Goal: Information Seeking & Learning: Learn about a topic

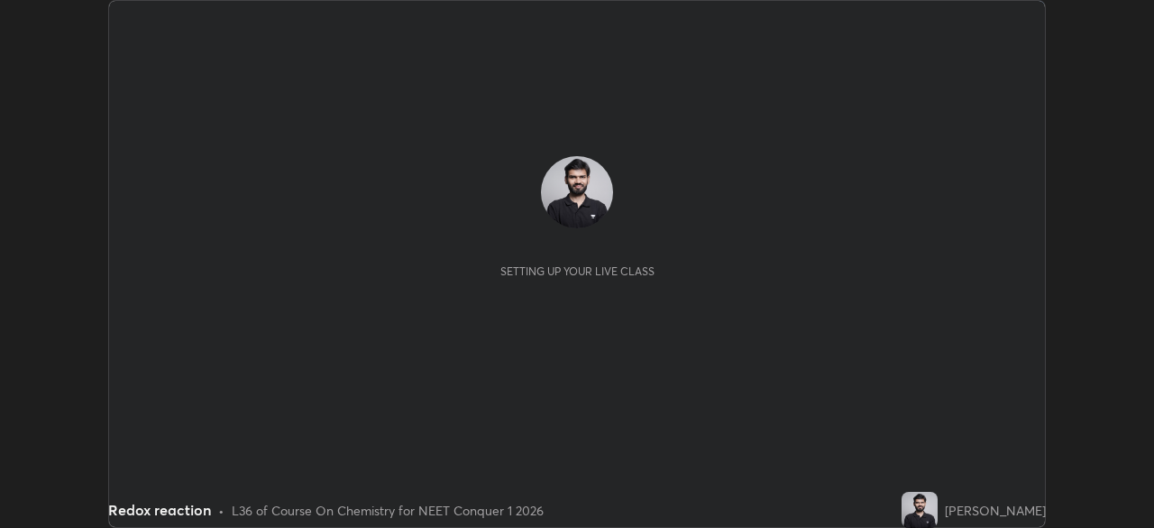
scroll to position [528, 1153]
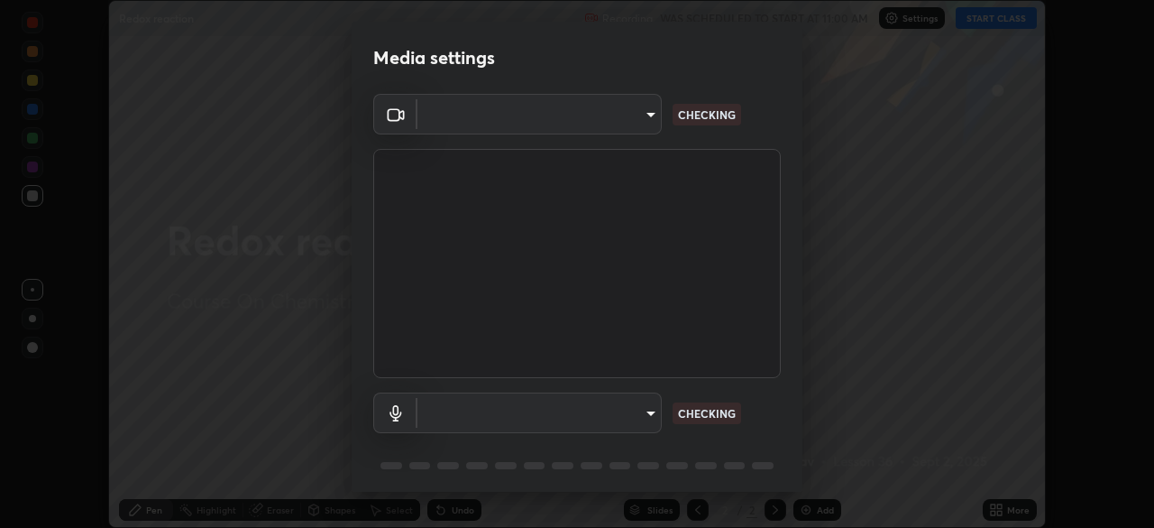
type input "846d0ba8f5080ab81b5b071cdfefeec17a04dc93fe71064fe08a1f5c66129023"
click at [636, 409] on body "Erase all Redox reaction Recording WAS SCHEDULED TO START AT 11:00 AM Settings …" at bounding box center [577, 264] width 1154 height 528
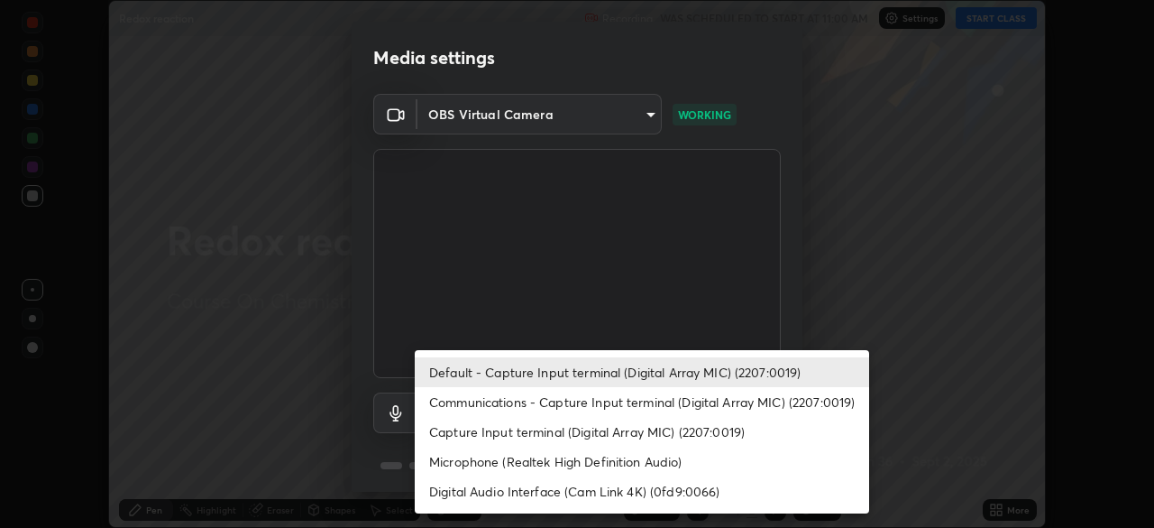
click at [644, 409] on li "Communications - Capture Input terminal (Digital Array MIC) (2207:0019)" at bounding box center [642, 402] width 455 height 30
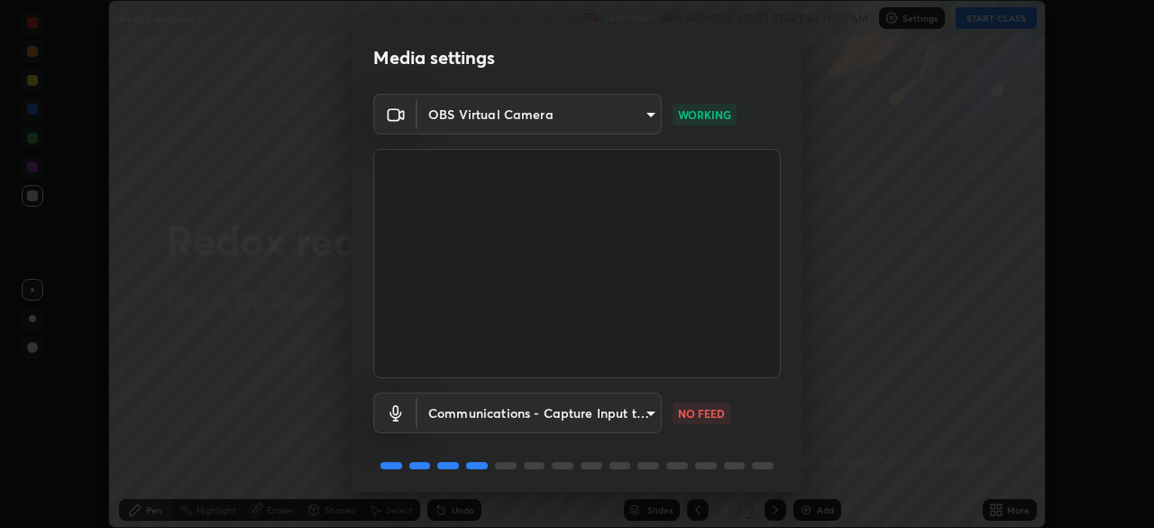
click at [643, 411] on body "Erase all Redox reaction Recording WAS SCHEDULED TO START AT 11:00 AM Settings …" at bounding box center [577, 264] width 1154 height 528
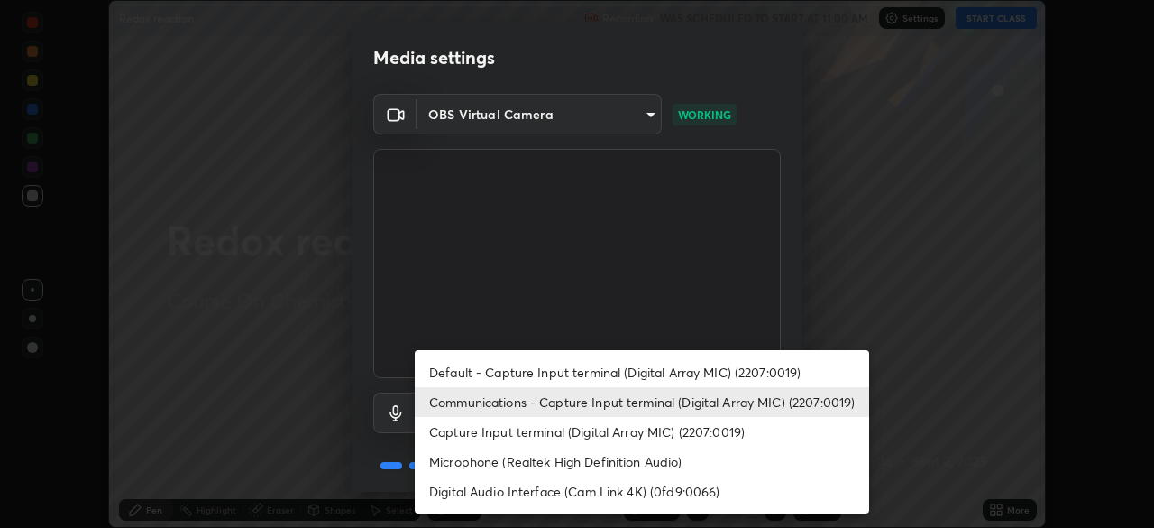
click at [649, 360] on li "Default - Capture Input terminal (Digital Array MIC) (2207:0019)" at bounding box center [642, 372] width 455 height 30
type input "default"
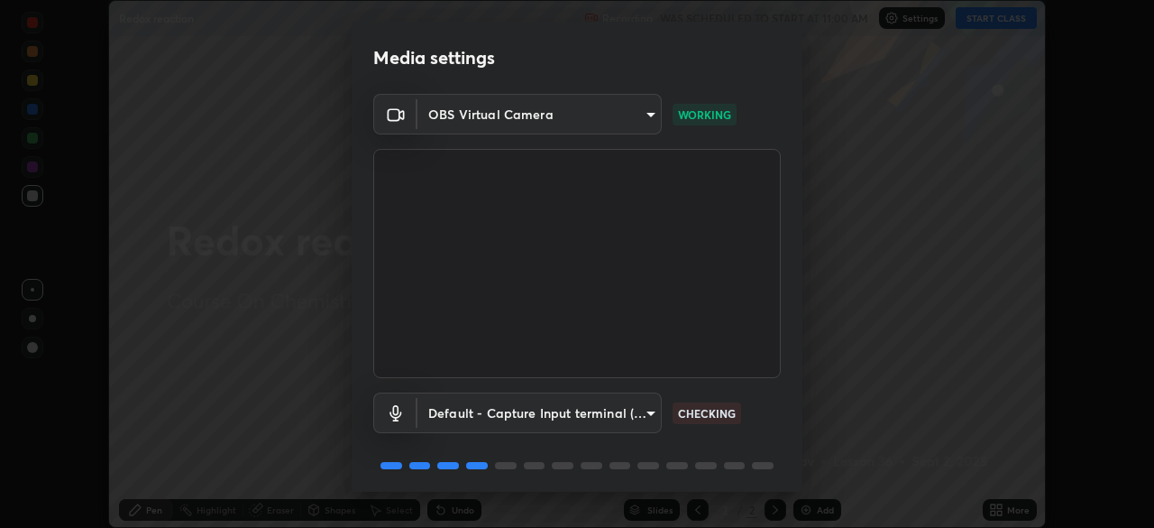
scroll to position [64, 0]
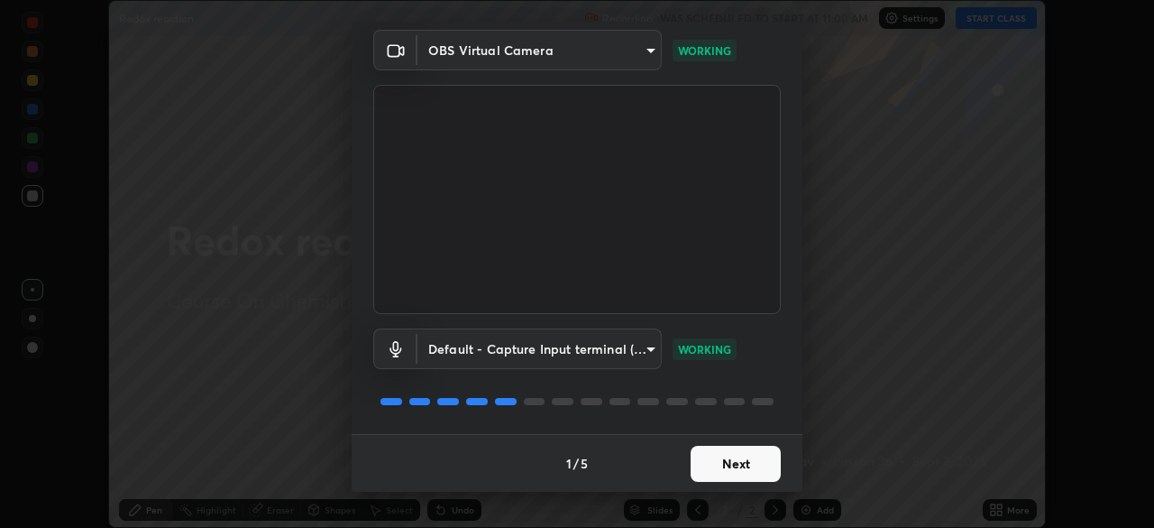
click at [753, 464] on button "Next" at bounding box center [736, 463] width 90 height 36
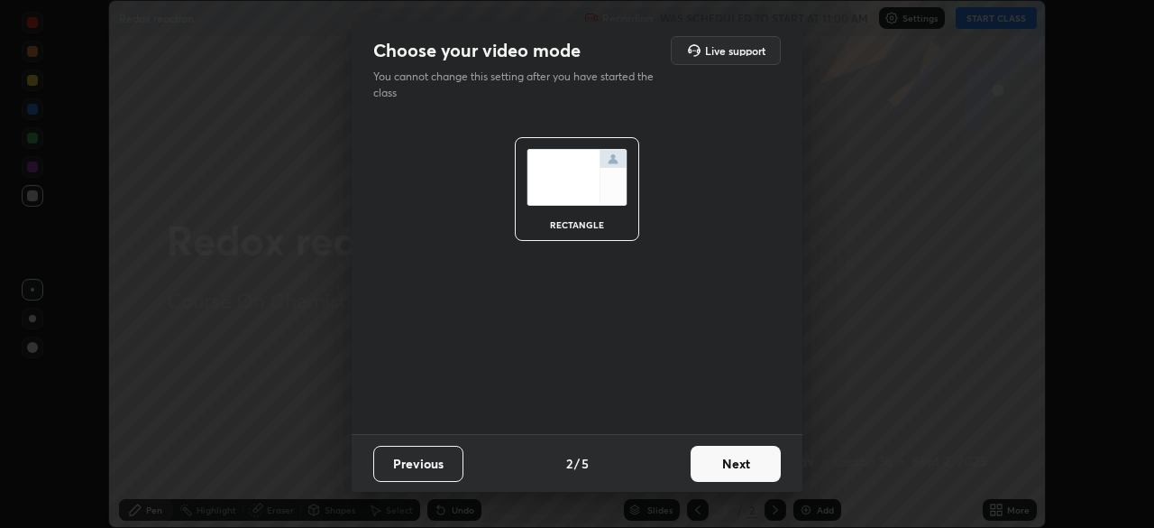
click at [757, 464] on button "Next" at bounding box center [736, 463] width 90 height 36
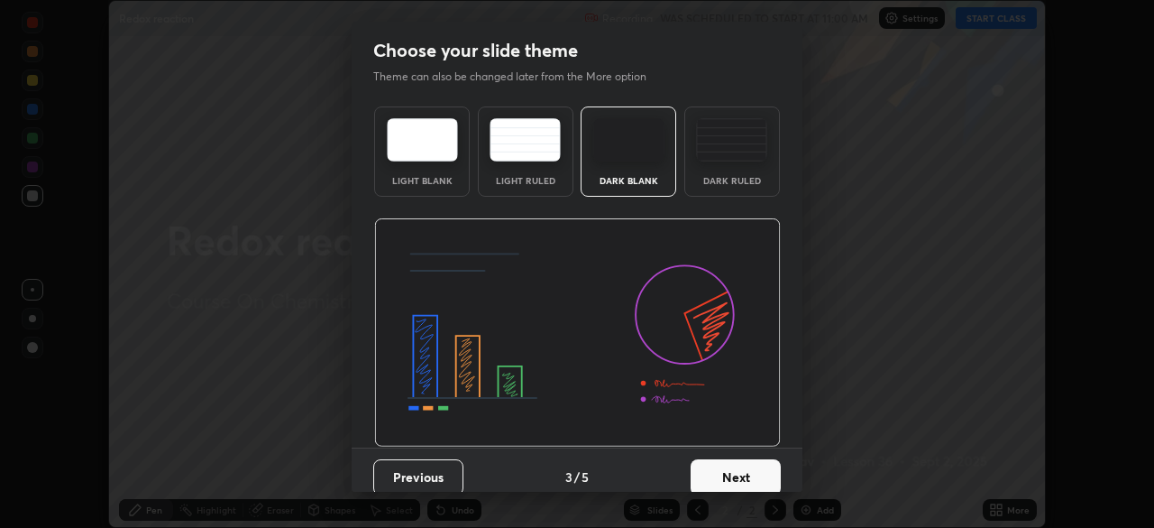
click at [756, 472] on button "Next" at bounding box center [736, 477] width 90 height 36
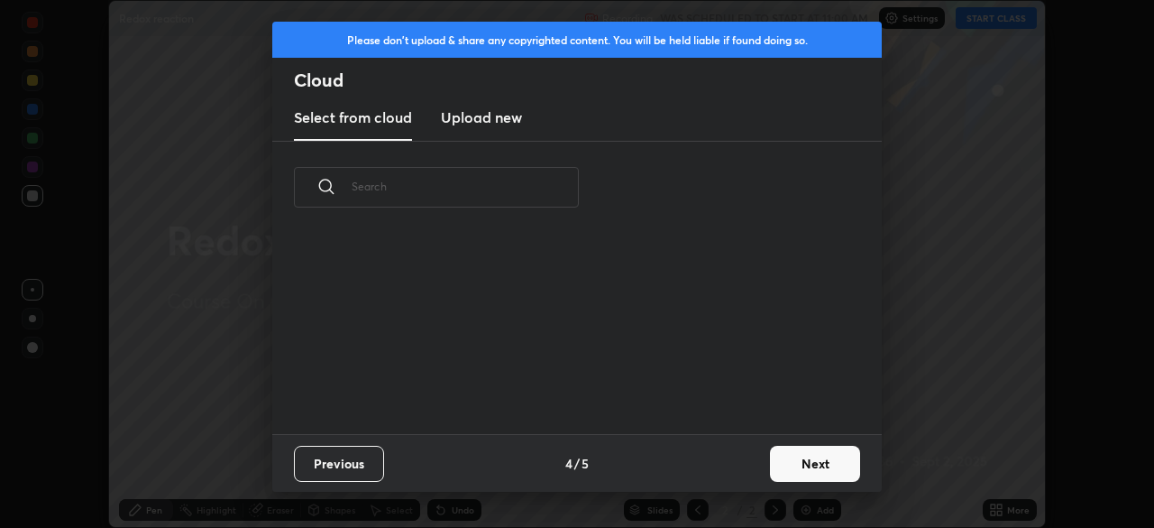
click at [776, 458] on button "Next" at bounding box center [815, 463] width 90 height 36
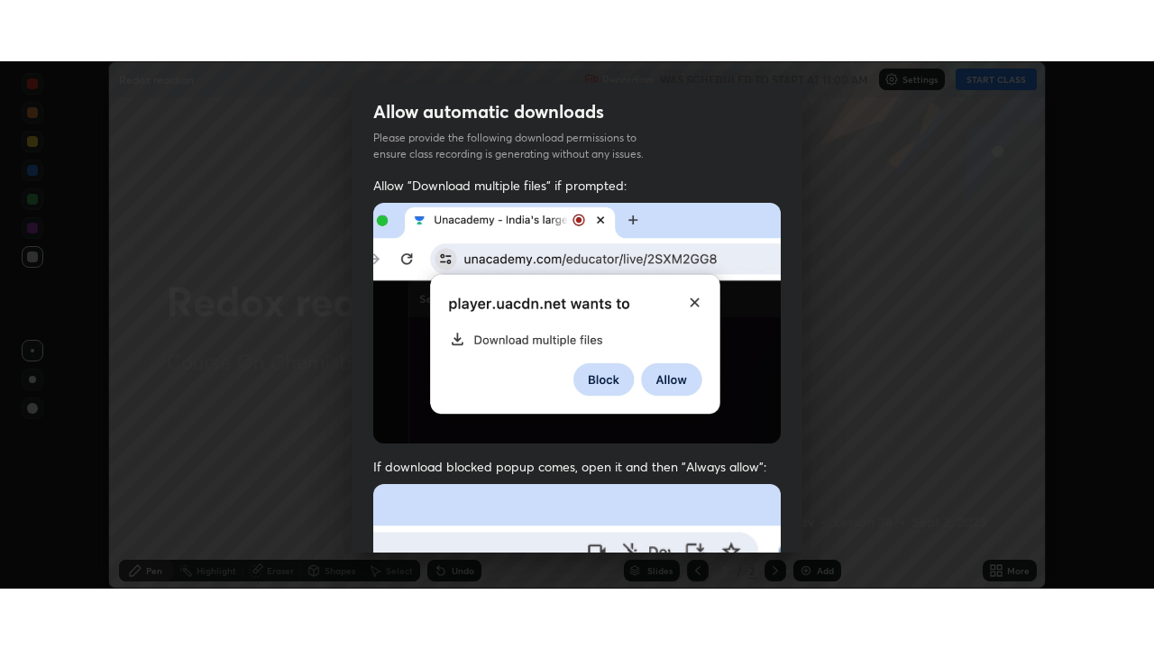
scroll to position [432, 0]
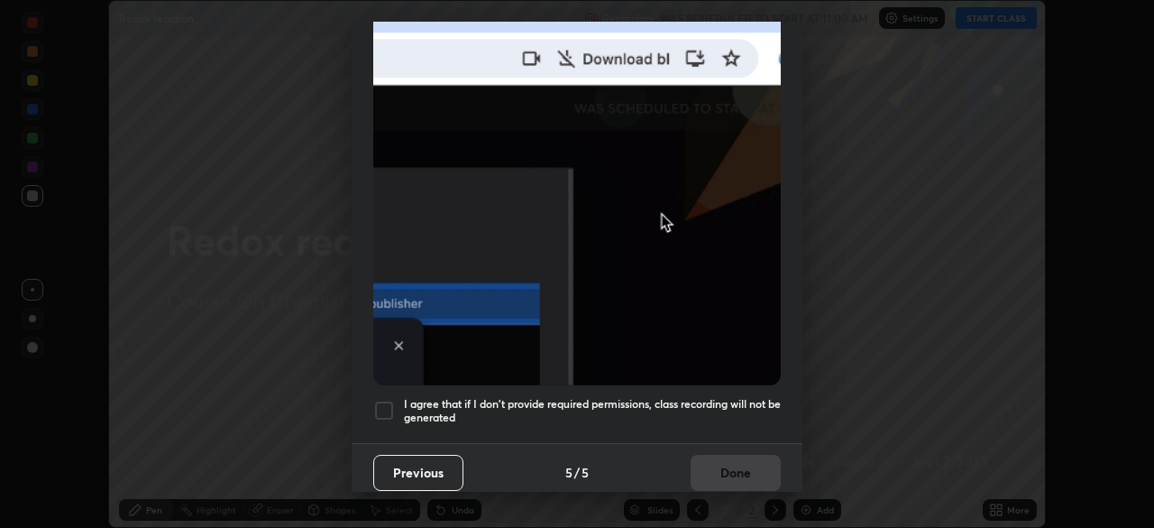
click at [736, 397] on h5 "I agree that if I don't provide required permissions, class recording will not …" at bounding box center [592, 411] width 377 height 28
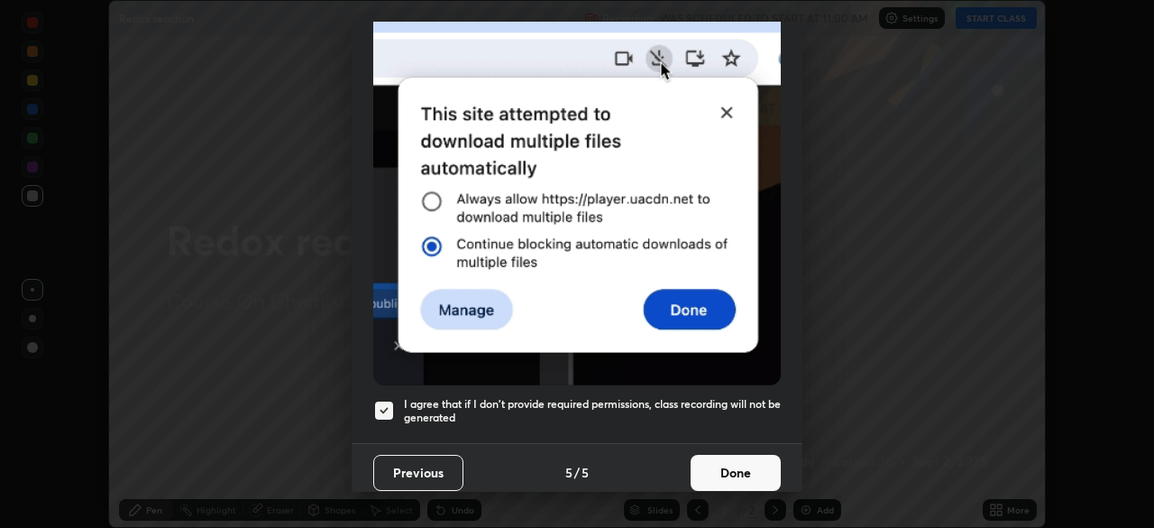
click at [740, 459] on button "Done" at bounding box center [736, 473] width 90 height 36
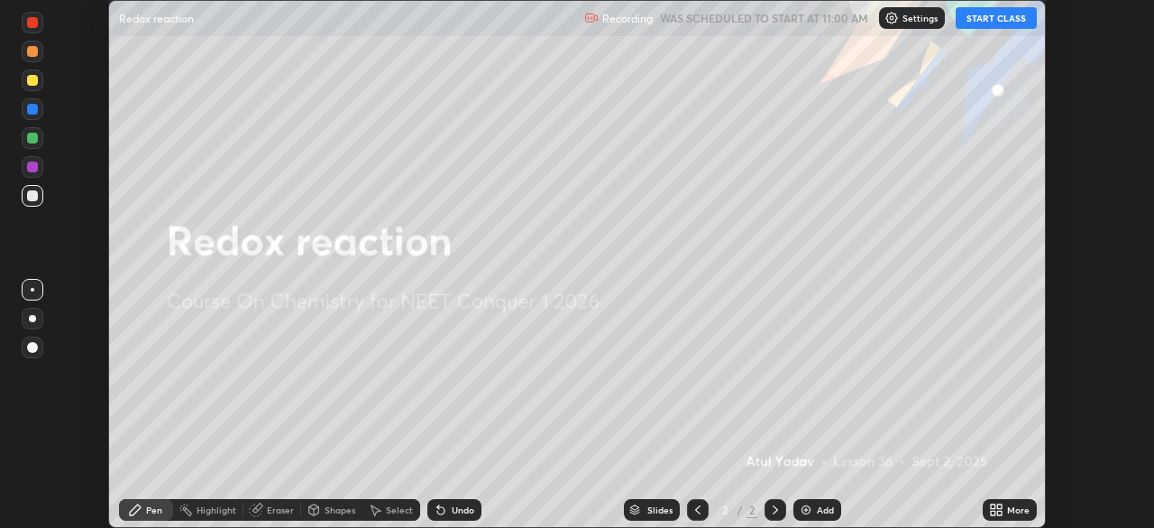
click at [983, 24] on button "START CLASS" at bounding box center [996, 18] width 81 height 22
click at [1012, 511] on div "More" at bounding box center [1018, 509] width 23 height 9
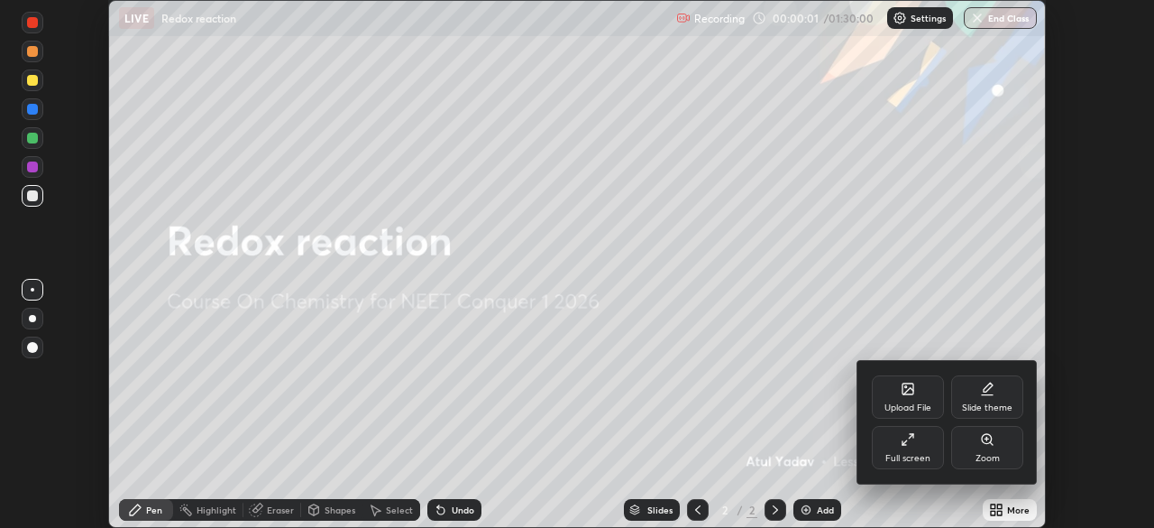
click at [916, 454] on div "Full screen" at bounding box center [908, 458] width 45 height 9
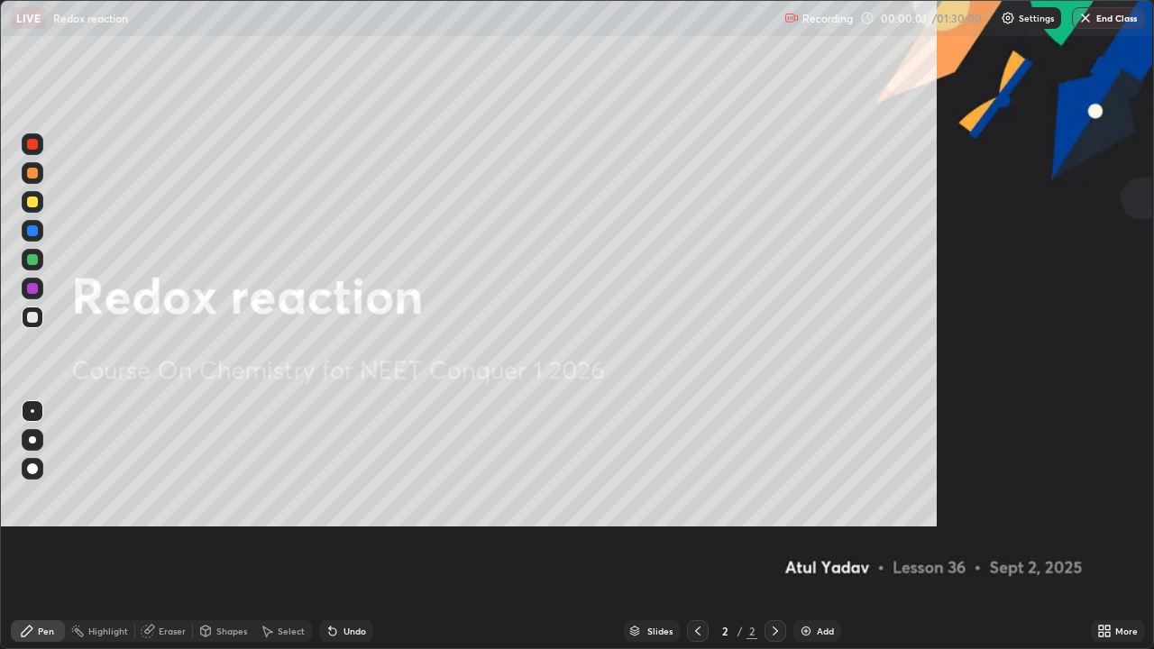
scroll to position [649, 1154]
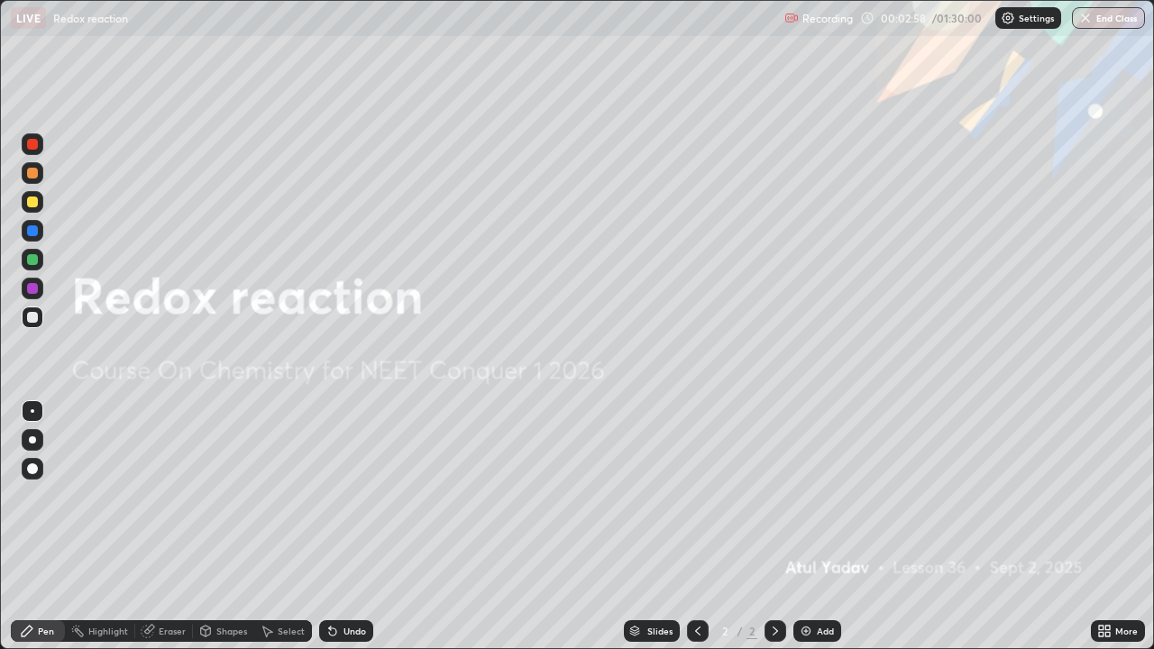
click at [809, 527] on img at bounding box center [806, 631] width 14 height 14
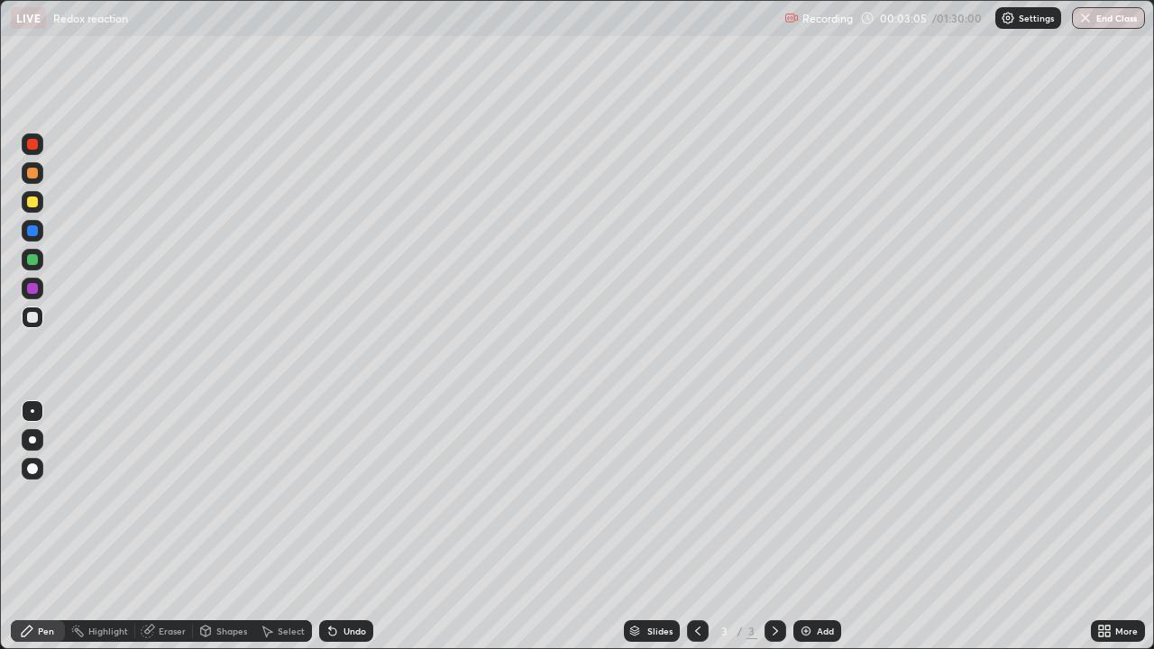
click at [40, 289] on div at bounding box center [33, 289] width 22 height 22
click at [31, 226] on div at bounding box center [32, 230] width 11 height 11
click at [344, 527] on div "Undo" at bounding box center [355, 631] width 23 height 9
click at [41, 143] on div at bounding box center [33, 144] width 22 height 22
click at [346, 527] on div "Undo" at bounding box center [355, 631] width 23 height 9
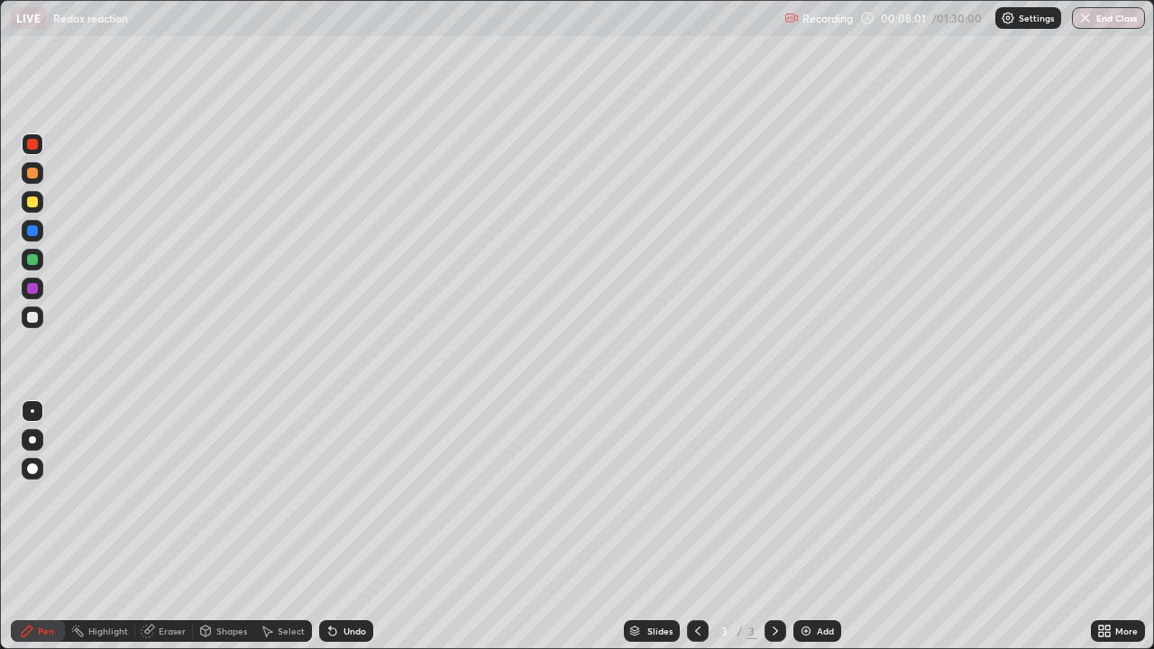
click at [344, 527] on div "Undo" at bounding box center [346, 631] width 54 height 22
click at [344, 527] on div "Undo" at bounding box center [355, 631] width 23 height 9
click at [348, 527] on div "Undo" at bounding box center [355, 631] width 23 height 9
click at [809, 527] on img at bounding box center [806, 631] width 14 height 14
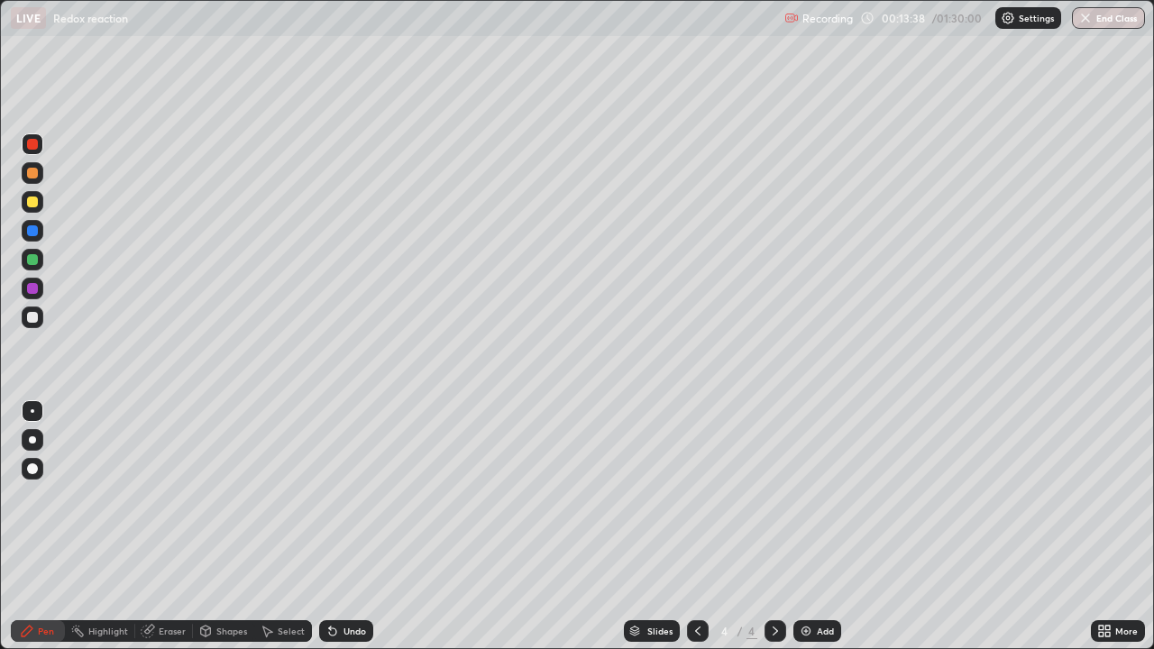
click at [696, 527] on icon at bounding box center [698, 631] width 14 height 14
click at [774, 527] on icon at bounding box center [775, 631] width 14 height 14
click at [154, 527] on div "Eraser" at bounding box center [164, 631] width 58 height 22
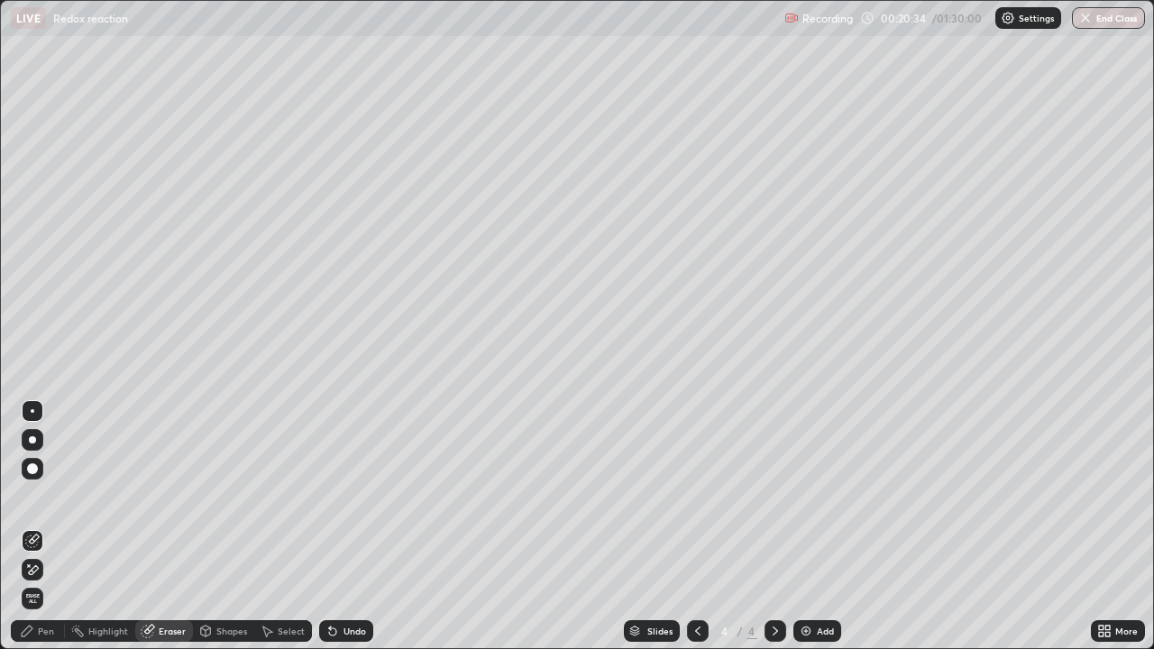
click at [46, 527] on div "Pen" at bounding box center [38, 631] width 54 height 22
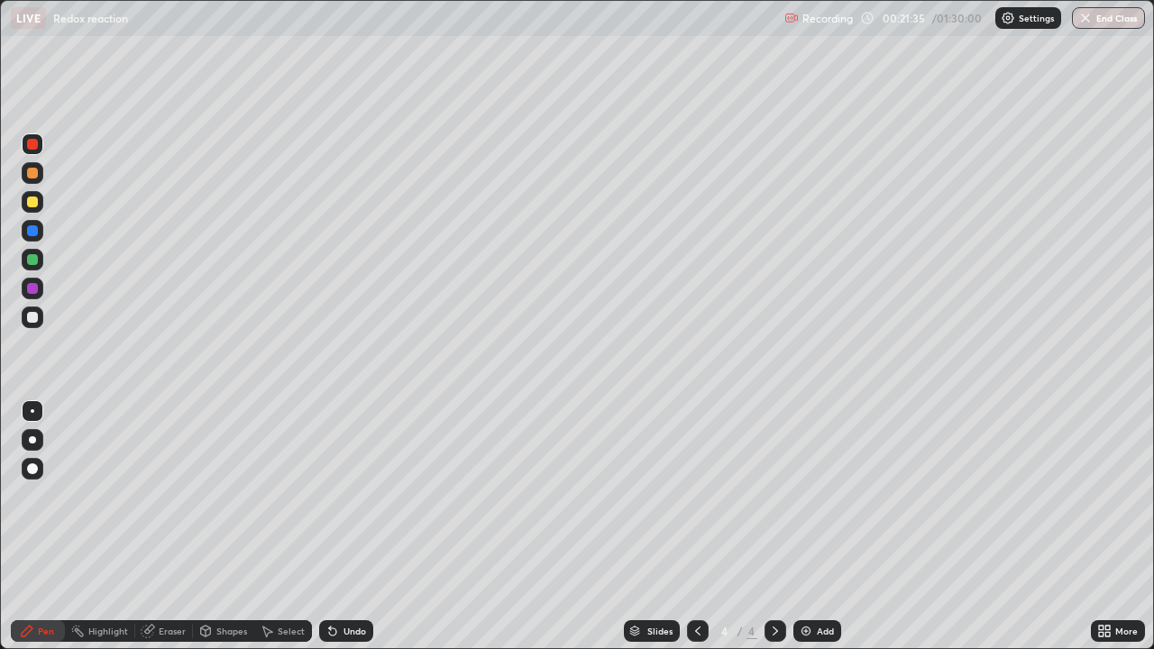
click at [329, 527] on icon at bounding box center [332, 632] width 7 height 7
click at [804, 527] on img at bounding box center [806, 631] width 14 height 14
click at [697, 527] on icon at bounding box center [698, 631] width 14 height 14
click at [774, 527] on icon at bounding box center [775, 631] width 14 height 14
click at [696, 527] on icon at bounding box center [698, 631] width 14 height 14
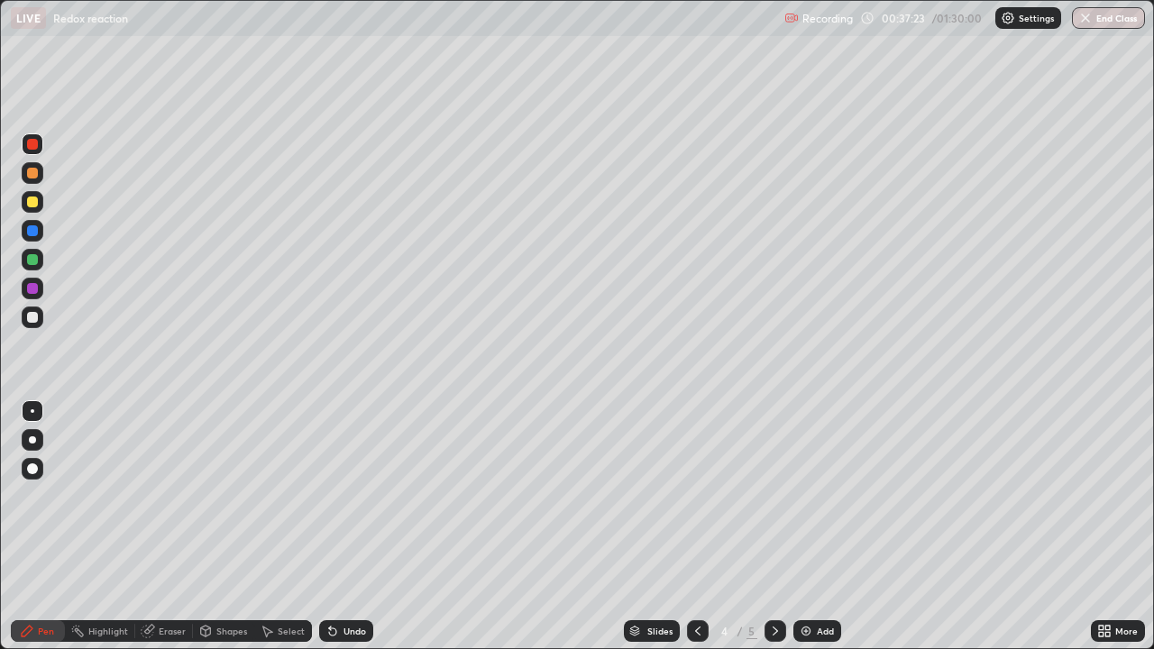
click at [772, 527] on icon at bounding box center [775, 631] width 14 height 14
click at [333, 527] on icon at bounding box center [332, 632] width 7 height 7
click at [336, 527] on icon at bounding box center [333, 631] width 14 height 14
click at [344, 527] on div "Undo" at bounding box center [346, 631] width 54 height 22
click at [354, 527] on div "Undo" at bounding box center [355, 631] width 23 height 9
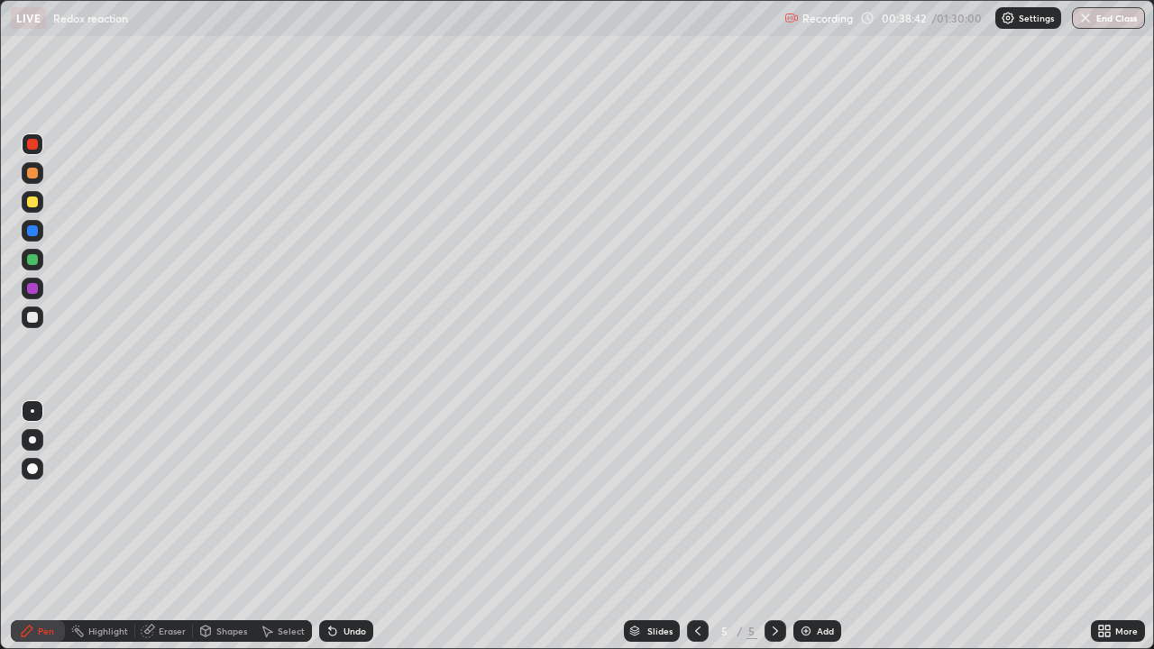
click at [350, 527] on div "Undo" at bounding box center [355, 631] width 23 height 9
click at [344, 527] on div "Undo" at bounding box center [355, 631] width 23 height 9
click at [802, 527] on img at bounding box center [806, 631] width 14 height 14
click at [41, 527] on div at bounding box center [32, 505] width 29 height 216
click at [346, 527] on div "Undo" at bounding box center [355, 631] width 23 height 9
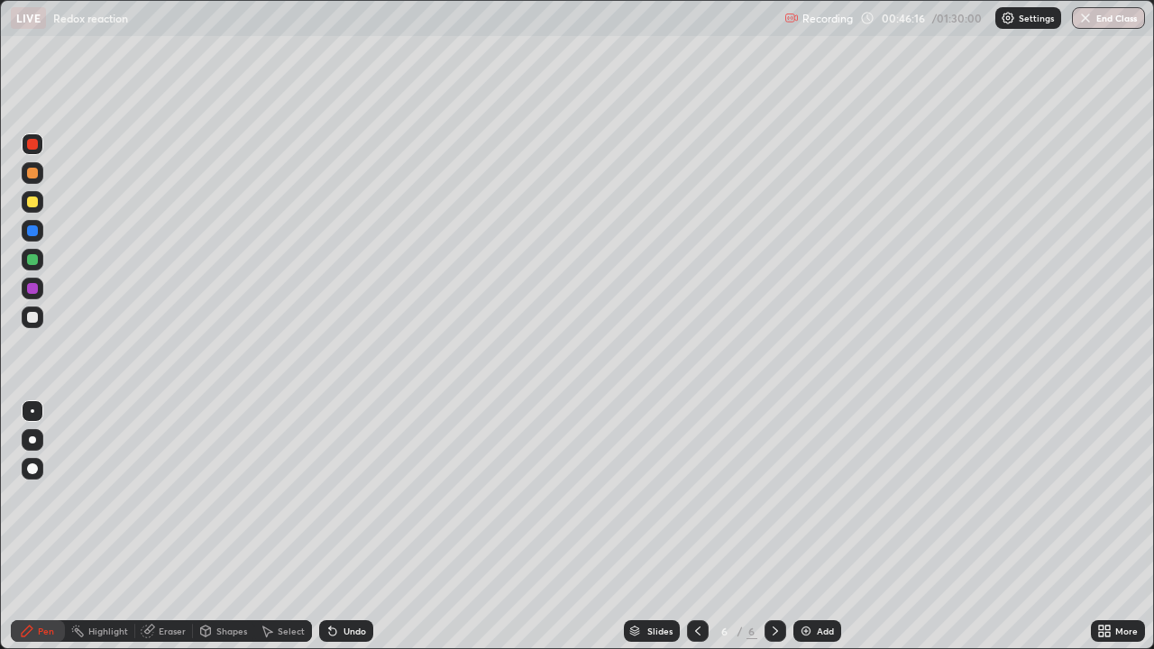
click at [37, 202] on div at bounding box center [32, 202] width 11 height 11
click at [32, 144] on div at bounding box center [32, 144] width 11 height 11
click at [805, 527] on img at bounding box center [806, 631] width 14 height 14
click at [334, 527] on icon at bounding box center [333, 631] width 14 height 14
click at [33, 173] on div at bounding box center [32, 173] width 11 height 11
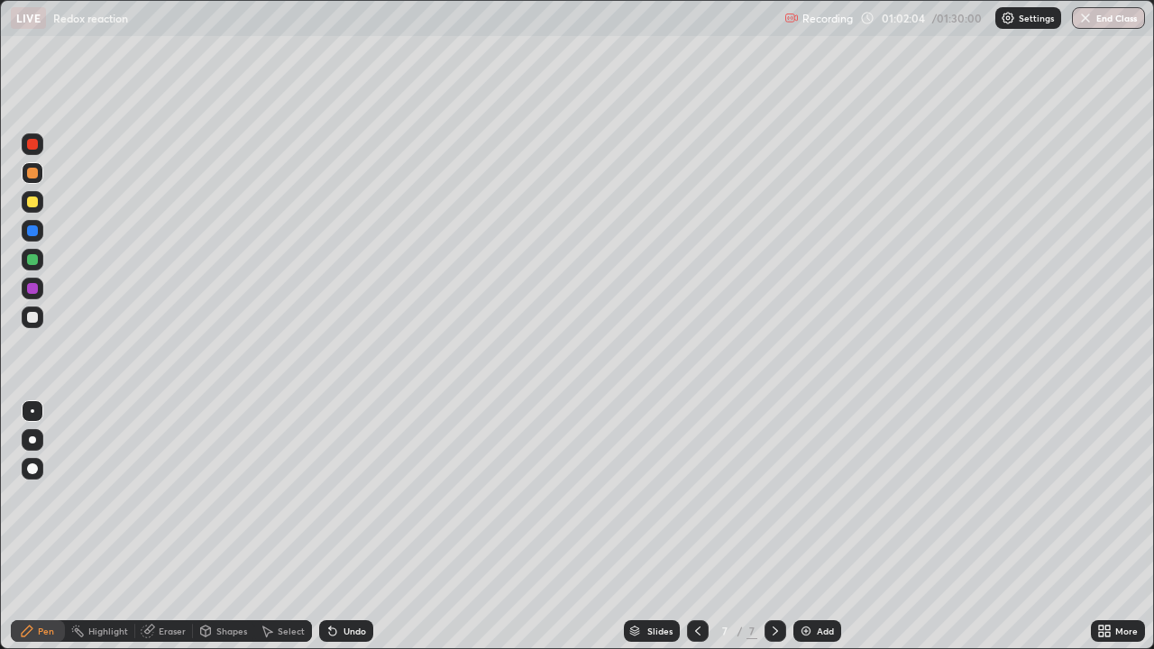
click at [336, 527] on icon at bounding box center [333, 631] width 14 height 14
click at [35, 201] on div at bounding box center [32, 202] width 11 height 11
click at [36, 234] on div at bounding box center [32, 230] width 11 height 11
click at [356, 527] on div "Undo" at bounding box center [355, 631] width 23 height 9
click at [804, 527] on img at bounding box center [806, 631] width 14 height 14
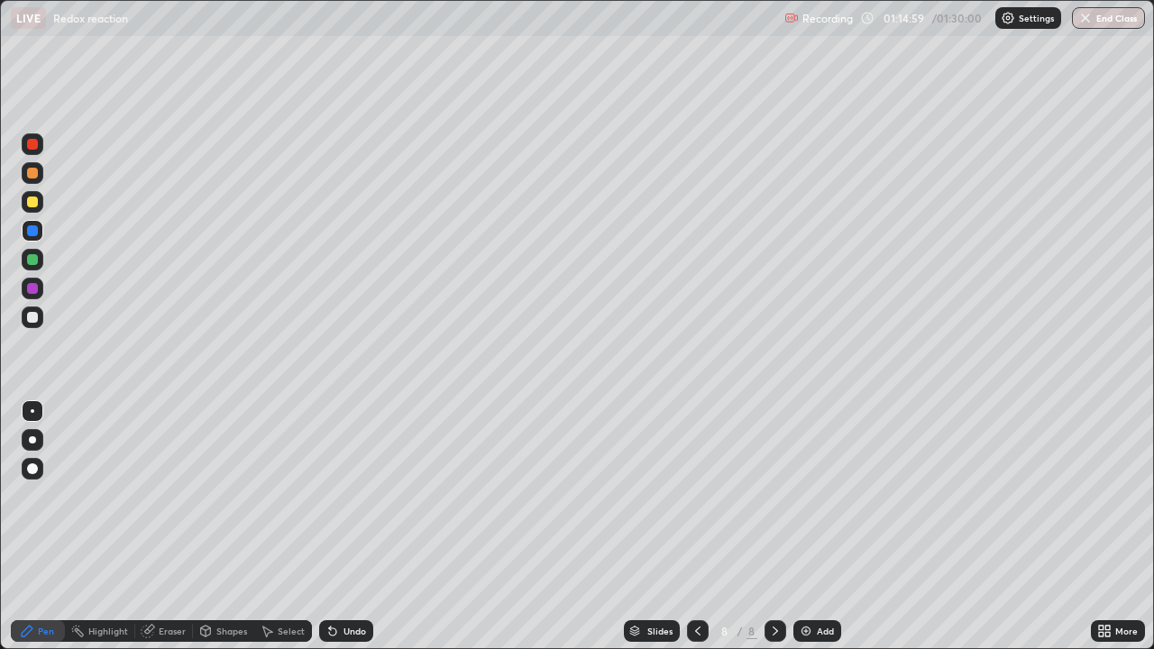
click at [34, 442] on div at bounding box center [32, 439] width 7 height 7
click at [336, 527] on icon at bounding box center [333, 631] width 14 height 14
click at [344, 527] on div "Undo" at bounding box center [355, 631] width 23 height 9
click at [340, 527] on div "Undo" at bounding box center [346, 631] width 54 height 22
click at [40, 260] on div at bounding box center [33, 260] width 22 height 22
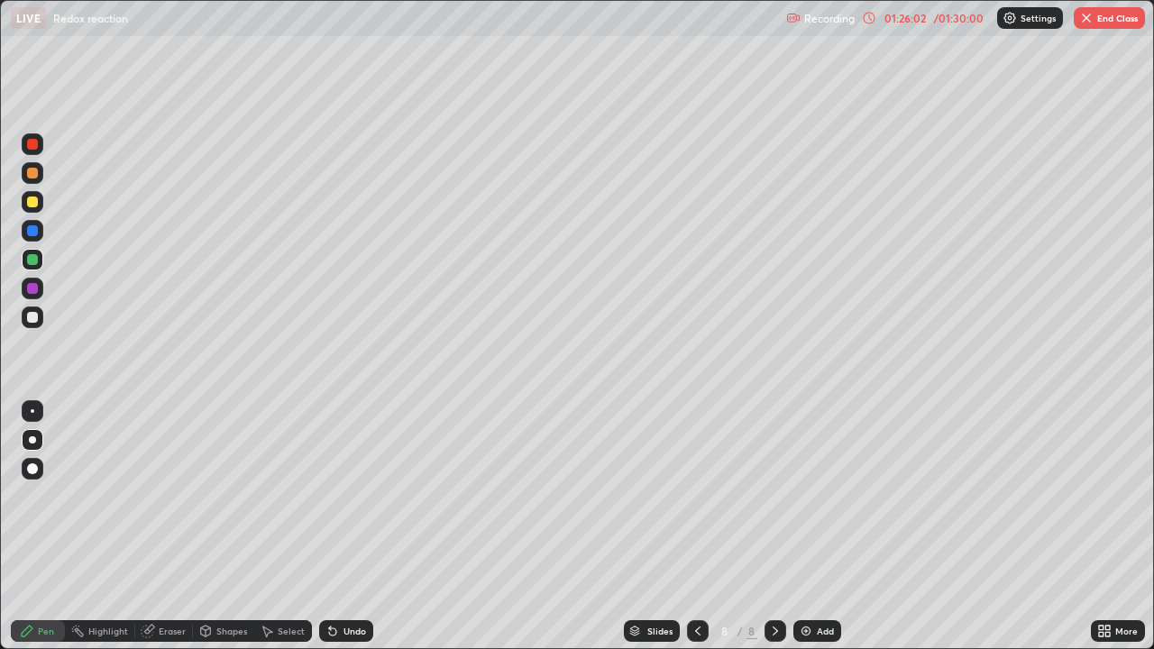
click at [804, 527] on img at bounding box center [806, 631] width 14 height 14
click at [345, 527] on div "Undo" at bounding box center [346, 631] width 54 height 22
click at [344, 527] on div "Undo" at bounding box center [355, 631] width 23 height 9
click at [338, 527] on div "Undo" at bounding box center [346, 631] width 54 height 22
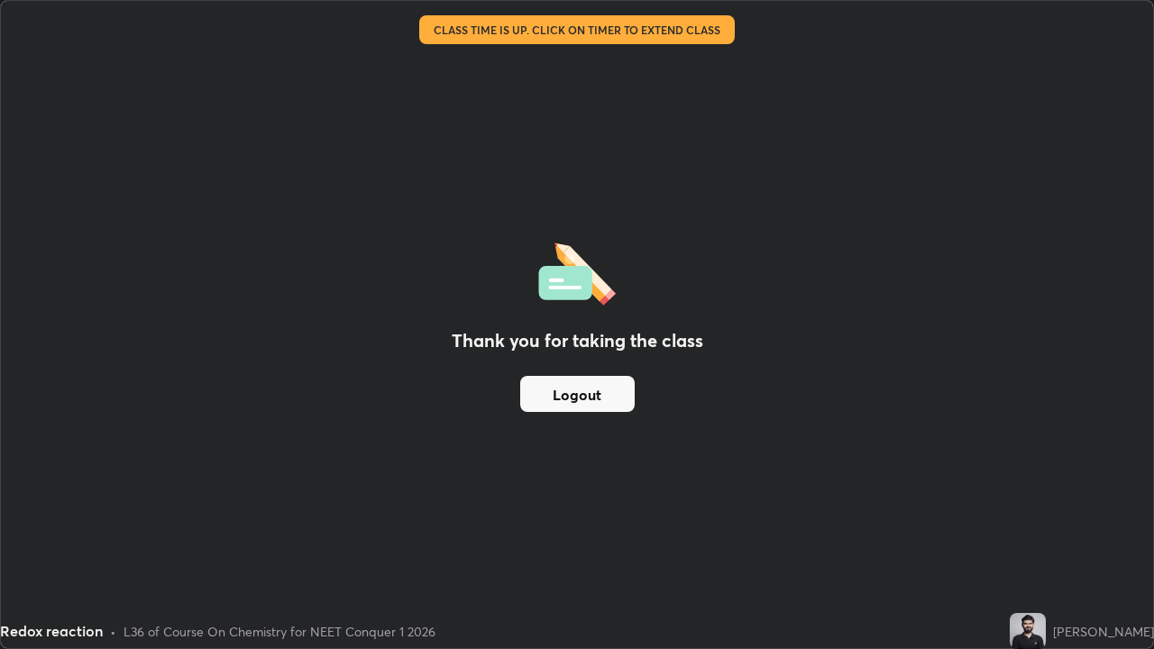
click at [569, 396] on button "Logout" at bounding box center [577, 394] width 115 height 36
